Goal: Find contact information: Find contact information

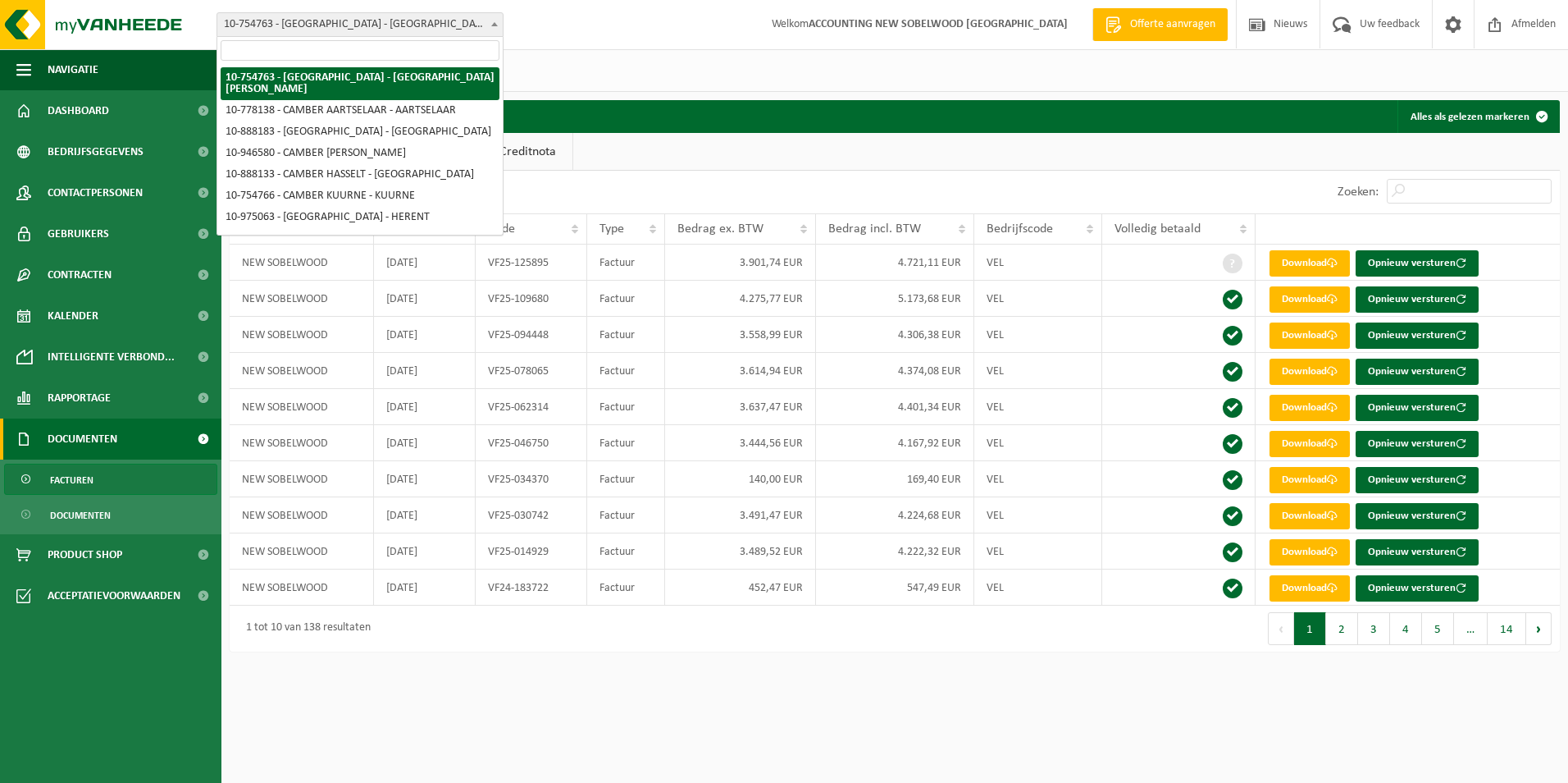
click at [381, 21] on span "10-754763 - [GEOGRAPHIC_DATA] - [GEOGRAPHIC_DATA]" at bounding box center [360, 24] width 285 height 23
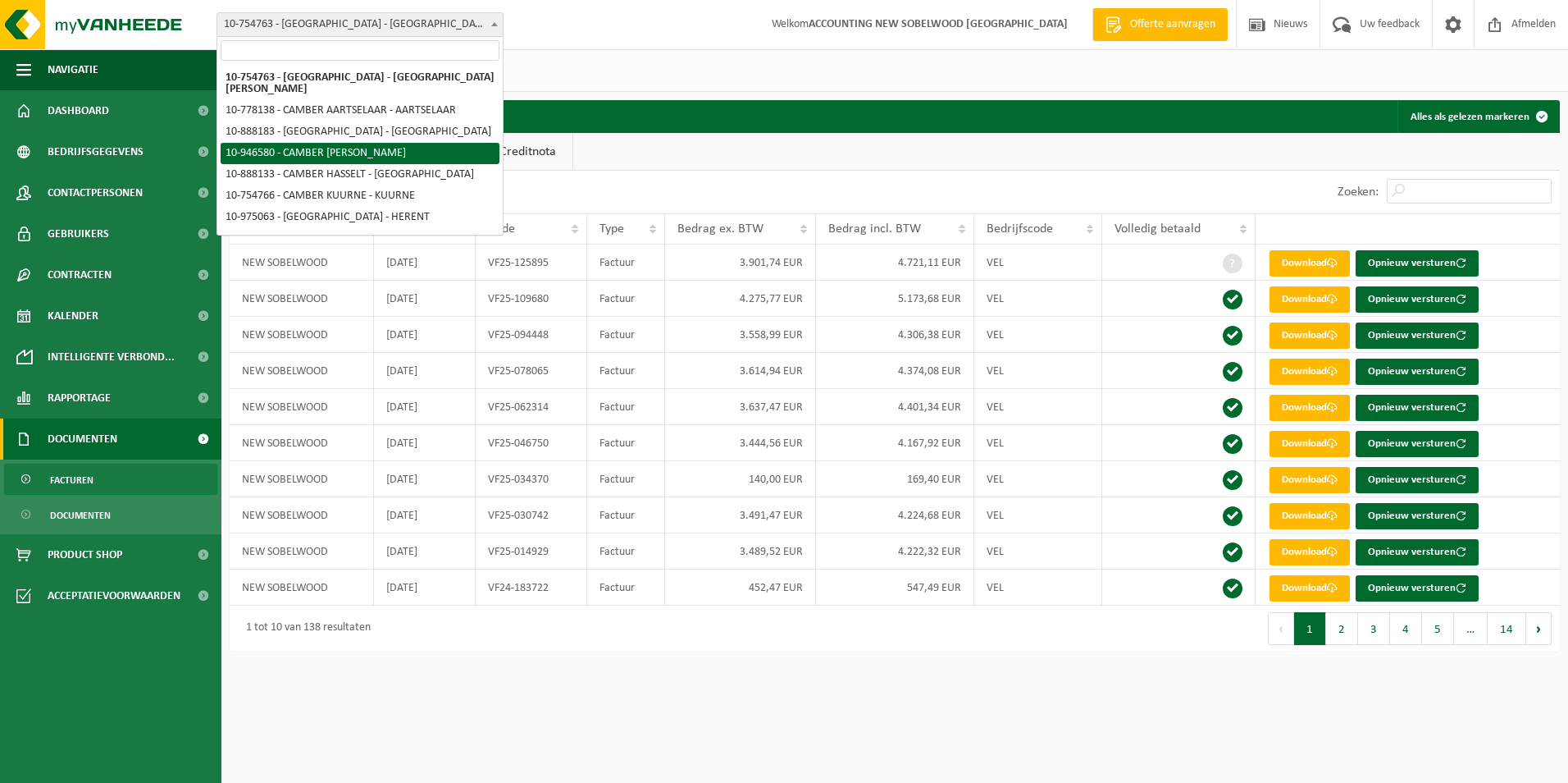
select select "141748"
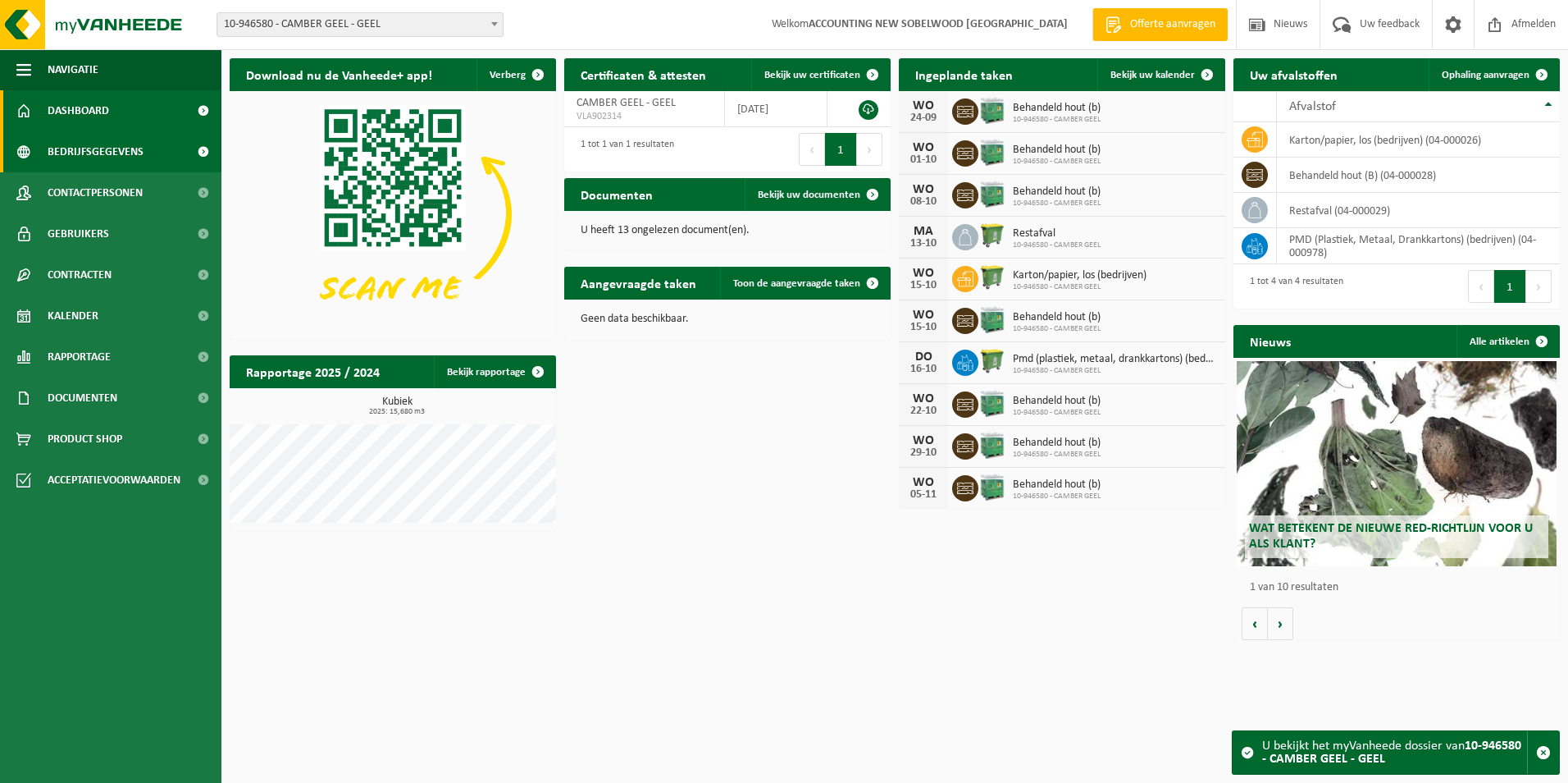
click at [90, 145] on span "Bedrijfsgegevens" at bounding box center [95, 152] width 96 height 41
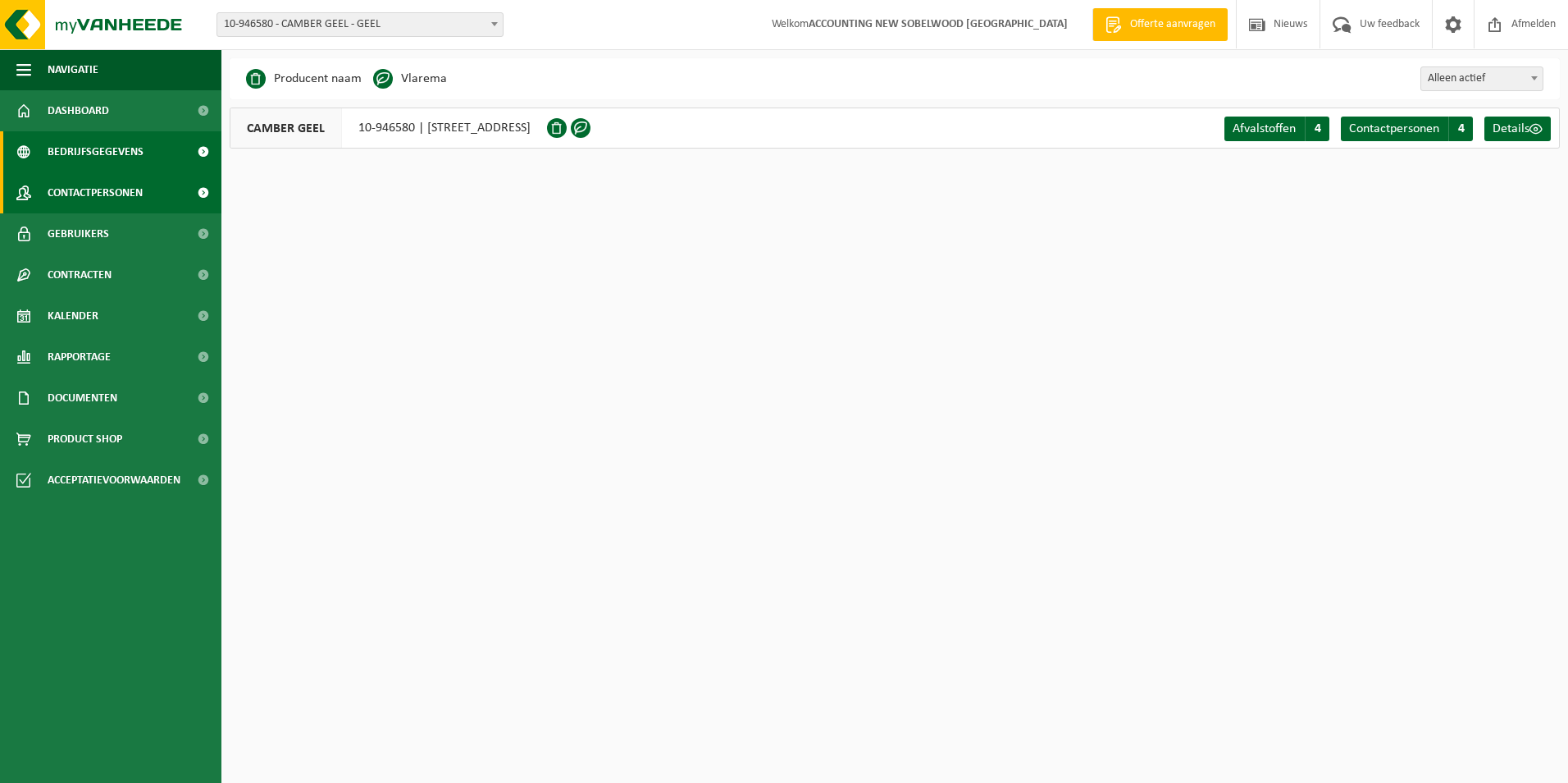
click at [100, 198] on span "Contactpersonen" at bounding box center [94, 193] width 95 height 41
